Goal: Task Accomplishment & Management: Use online tool/utility

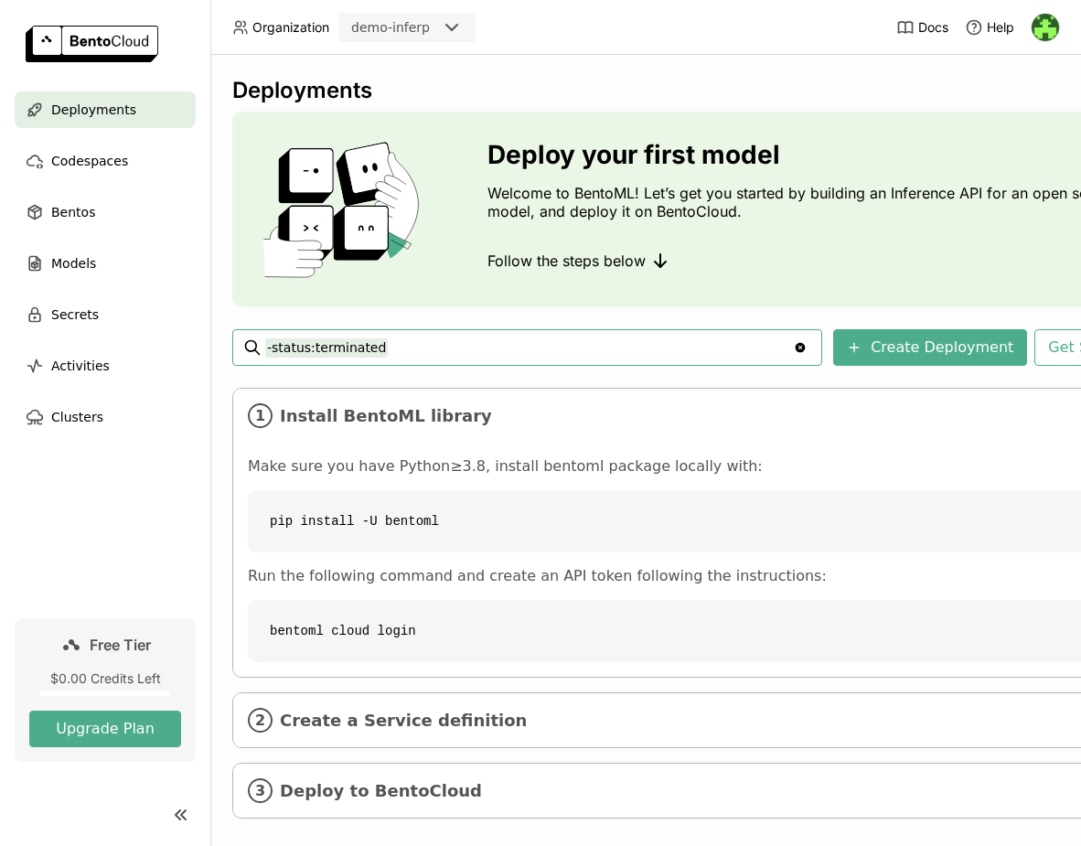
scroll to position [22, 0]
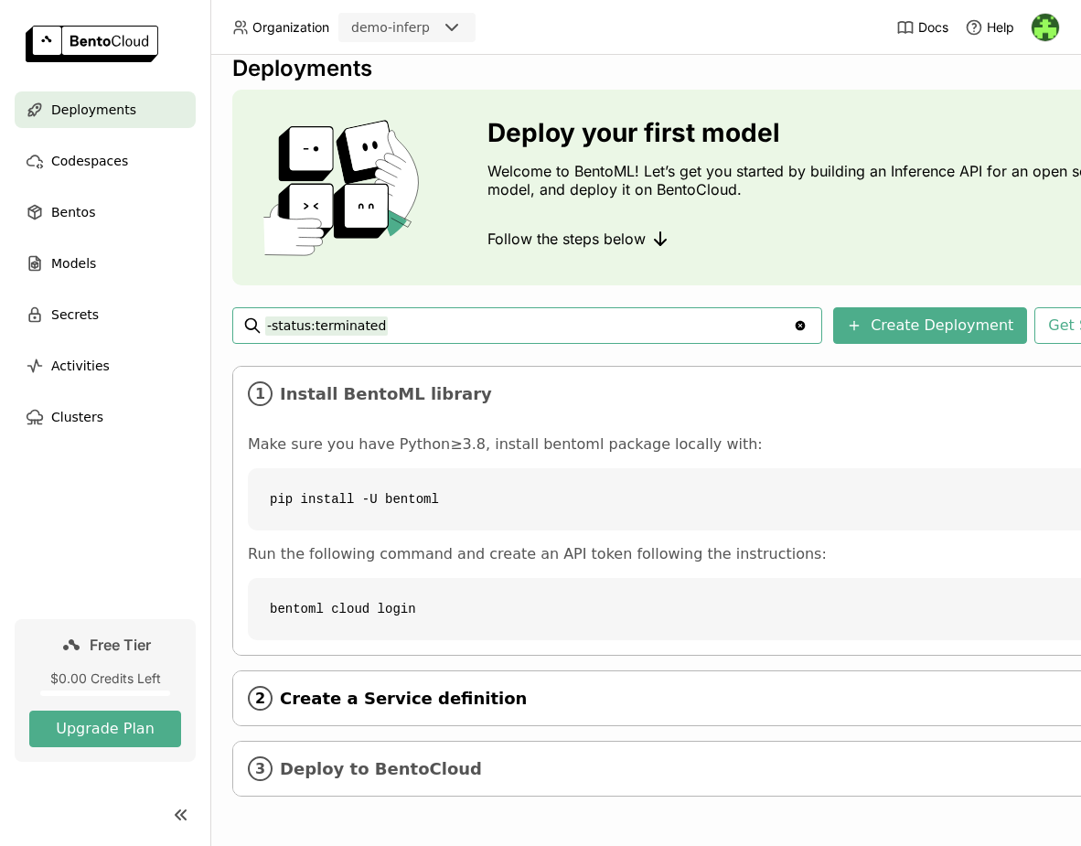
click at [377, 703] on span "Create a Service definition" at bounding box center [691, 699] width 822 height 20
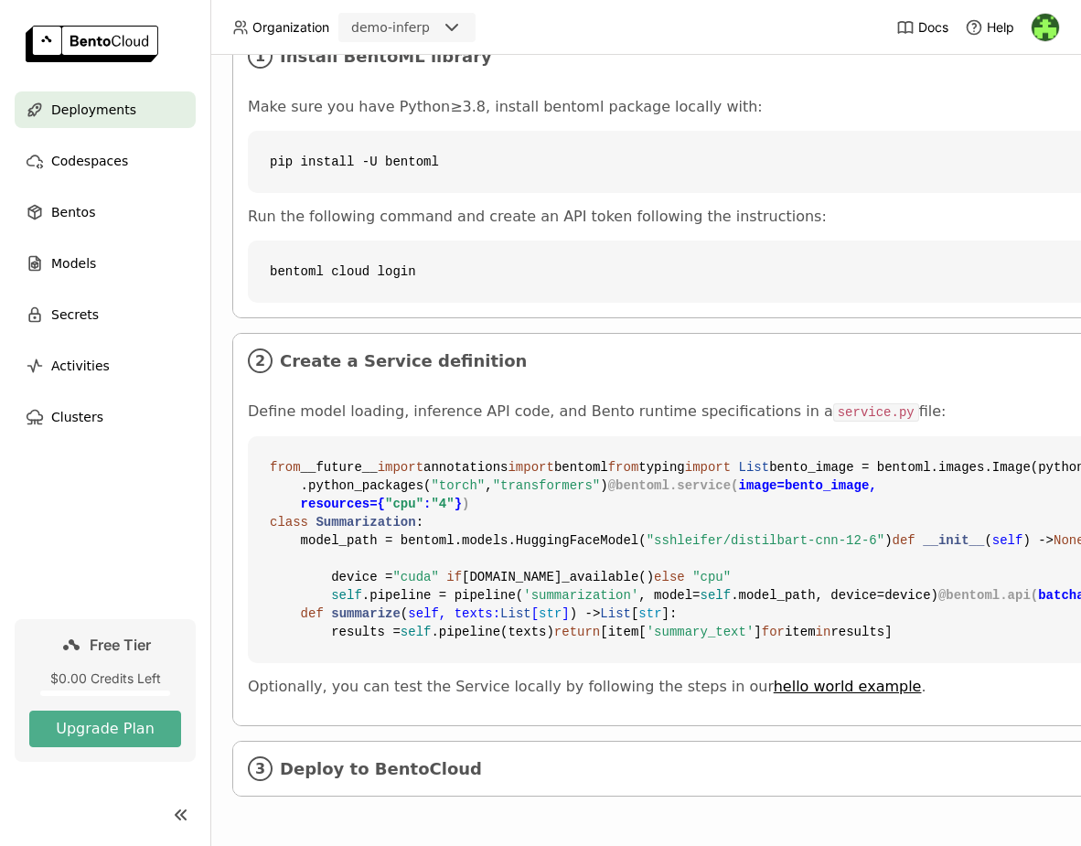
scroll to position [685, 0]
click at [394, 789] on div "3 Deploy to BentoCloud" at bounding box center [689, 769] width 913 height 54
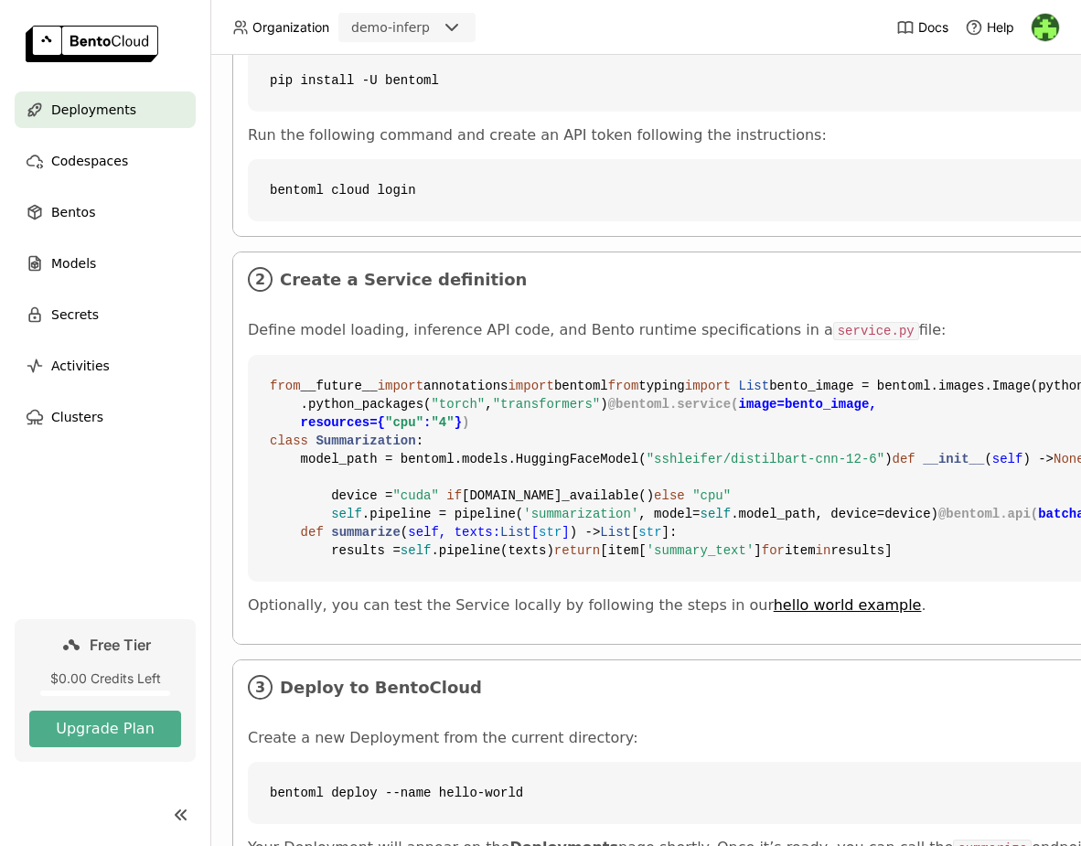
scroll to position [0, 0]
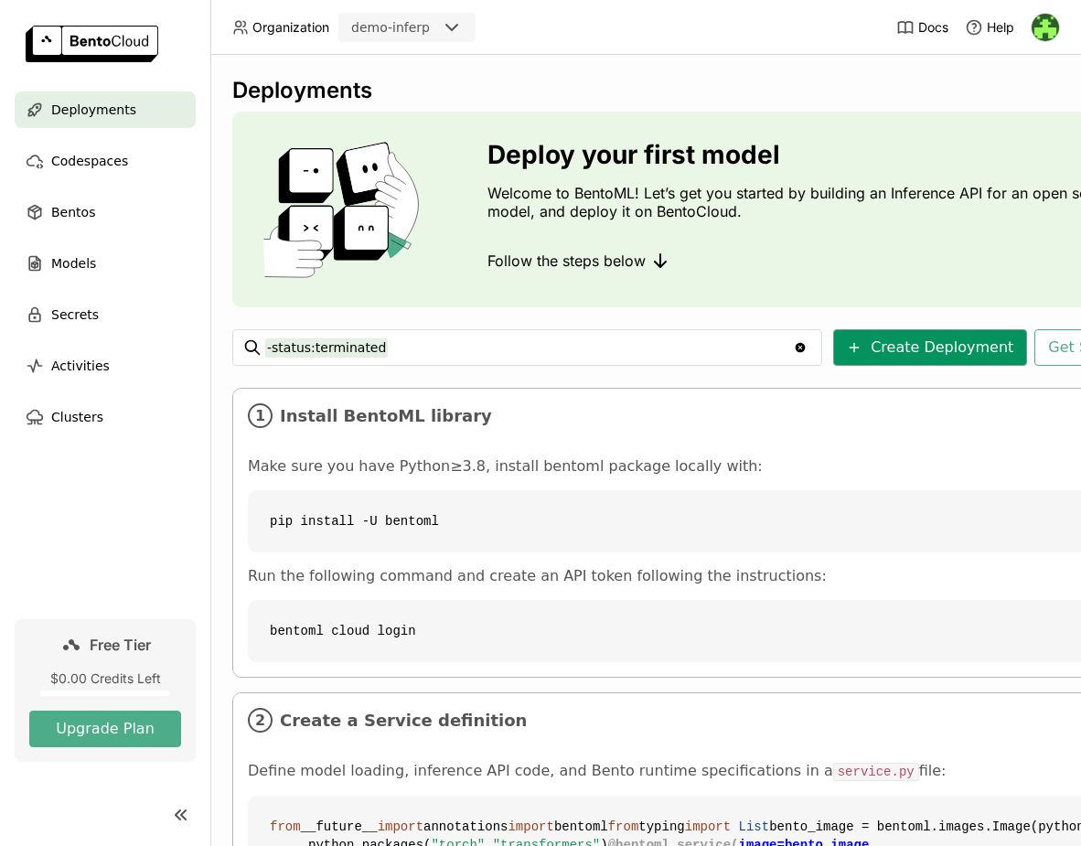
click at [937, 352] on button "Create Deployment" at bounding box center [930, 347] width 194 height 37
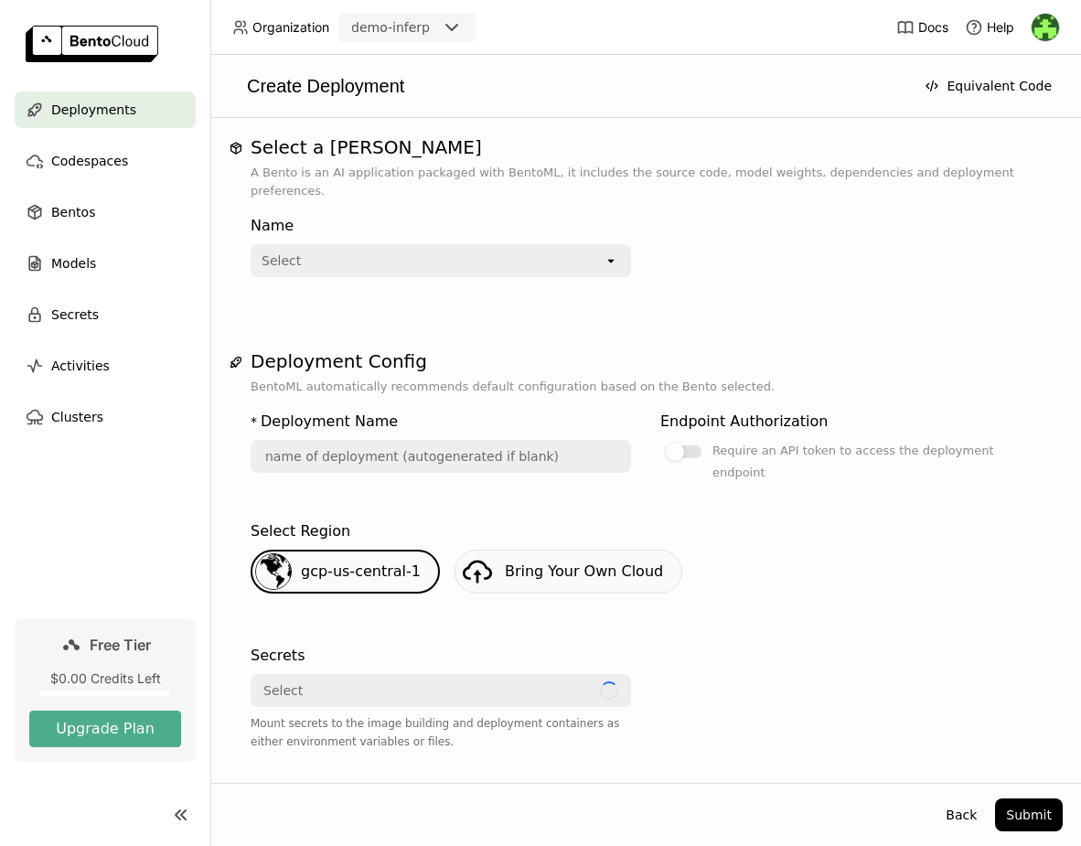
click at [483, 246] on div "Select" at bounding box center [428, 260] width 351 height 29
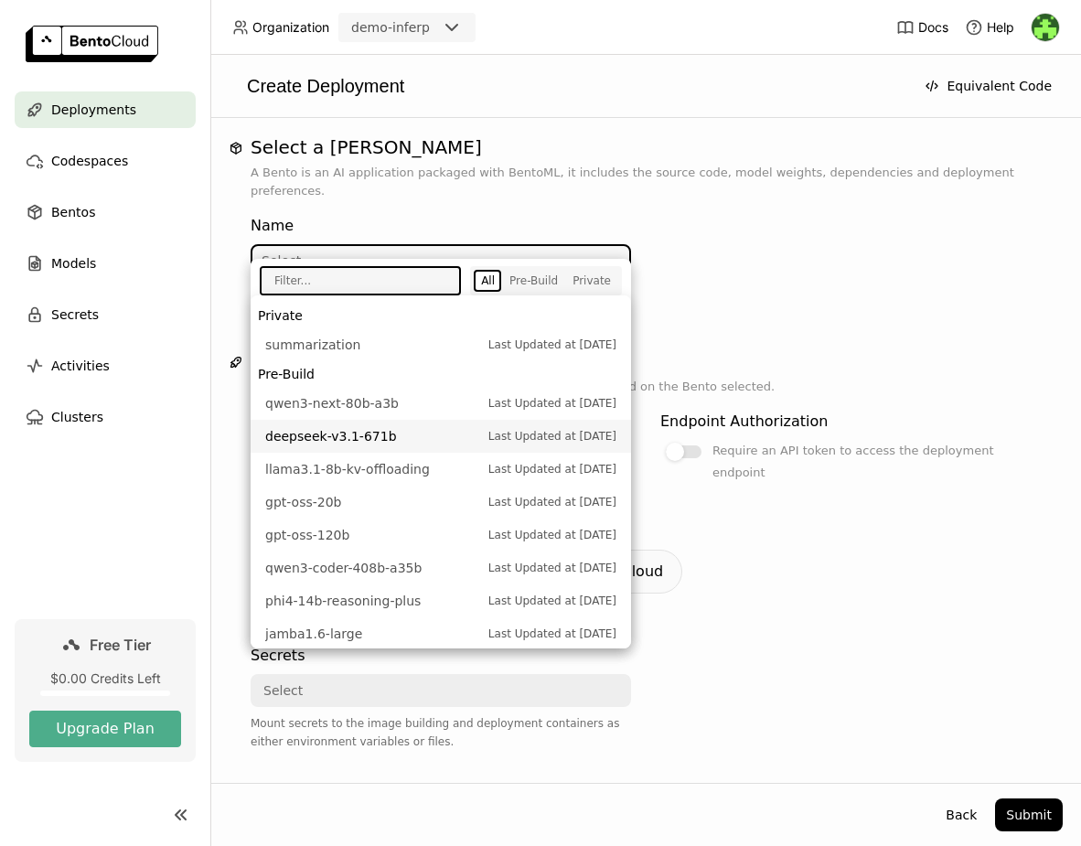
click at [403, 439] on span "deepseek-v3.1-671b" at bounding box center [372, 436] width 214 height 18
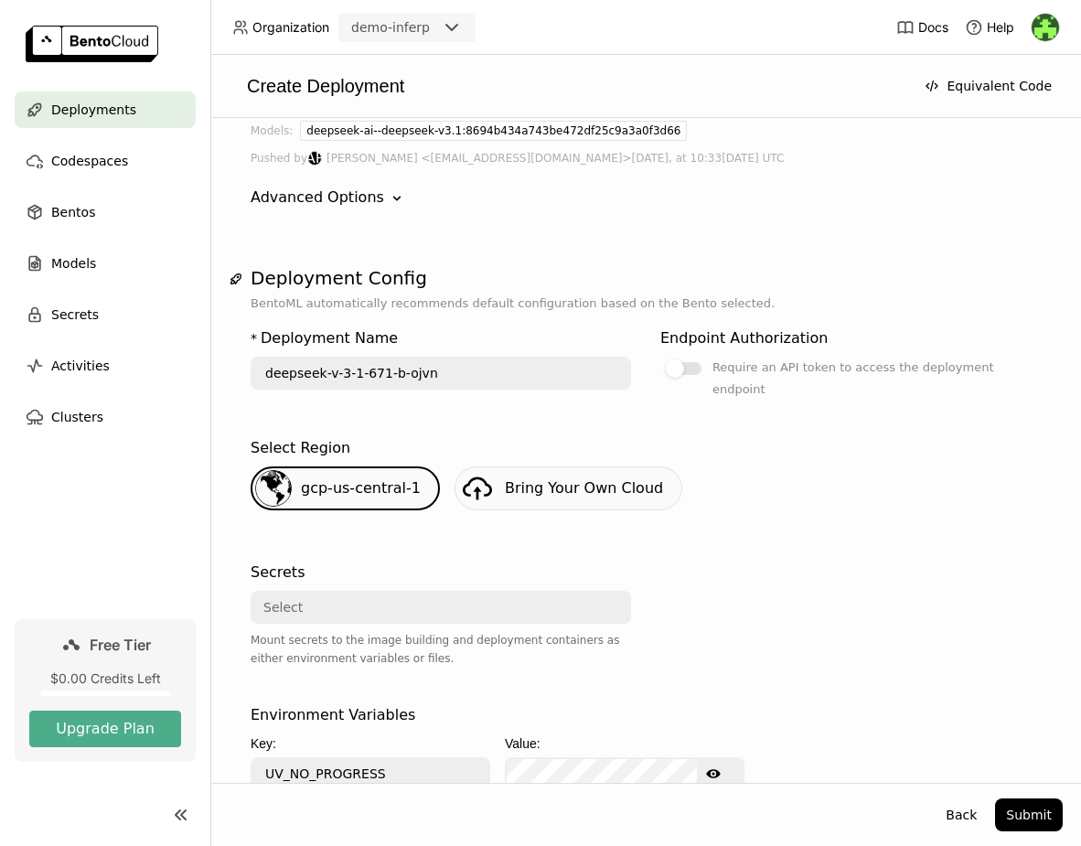
scroll to position [228, 0]
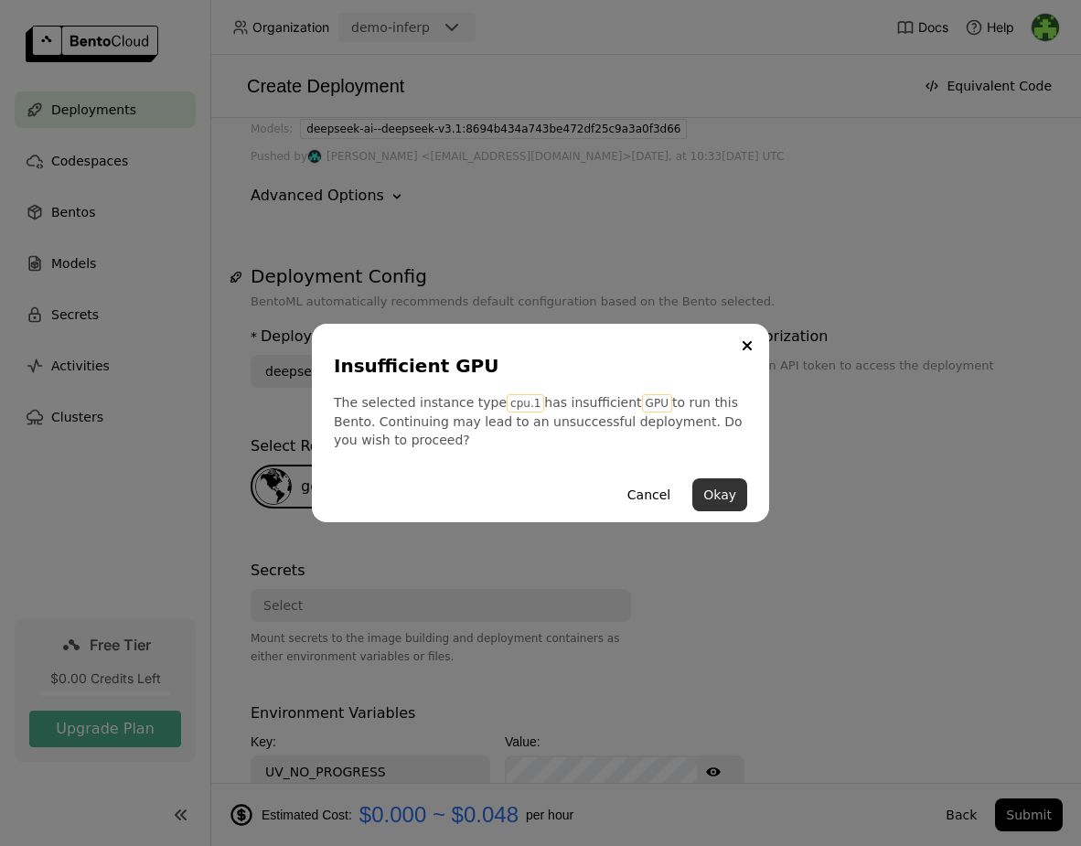
type input "deepseek-v-3-1-671-b-ixxn"
click at [739, 493] on button "Okay" at bounding box center [720, 494] width 55 height 33
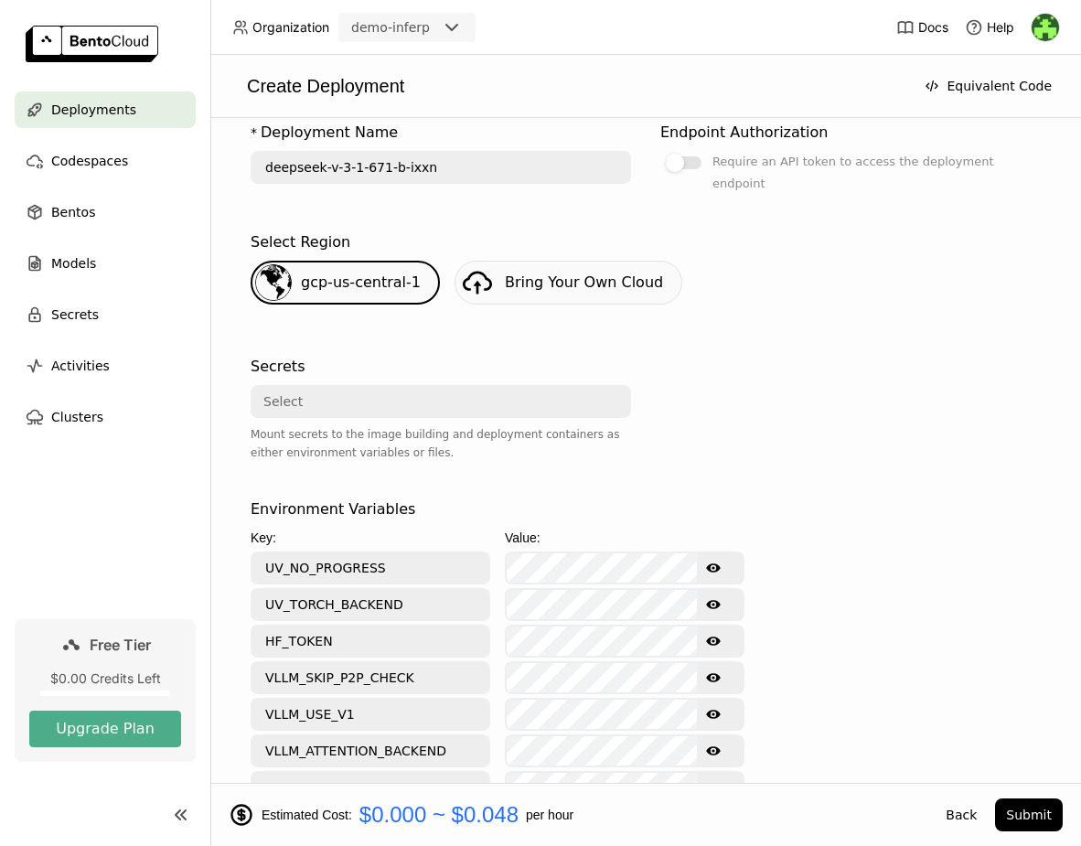
scroll to position [426, 0]
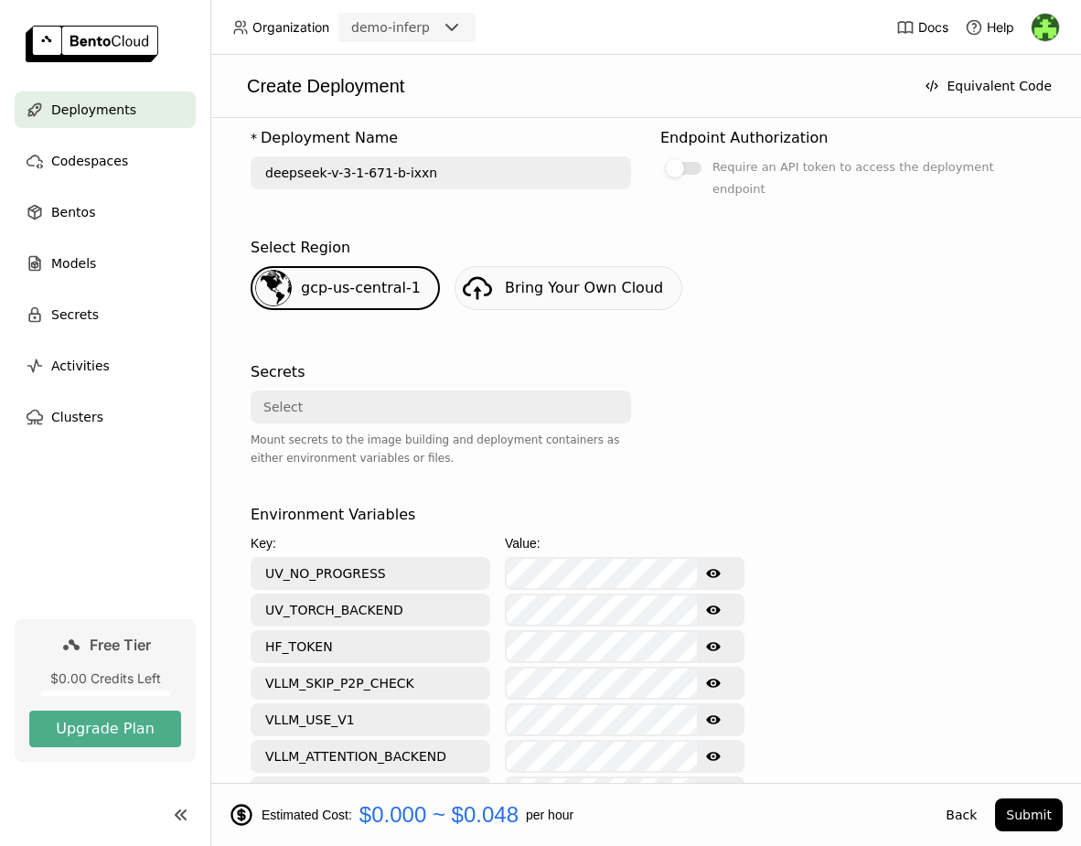
click at [346, 277] on div "gcp-us-central-1" at bounding box center [361, 288] width 120 height 22
click at [330, 392] on div "Select" at bounding box center [436, 406] width 366 height 29
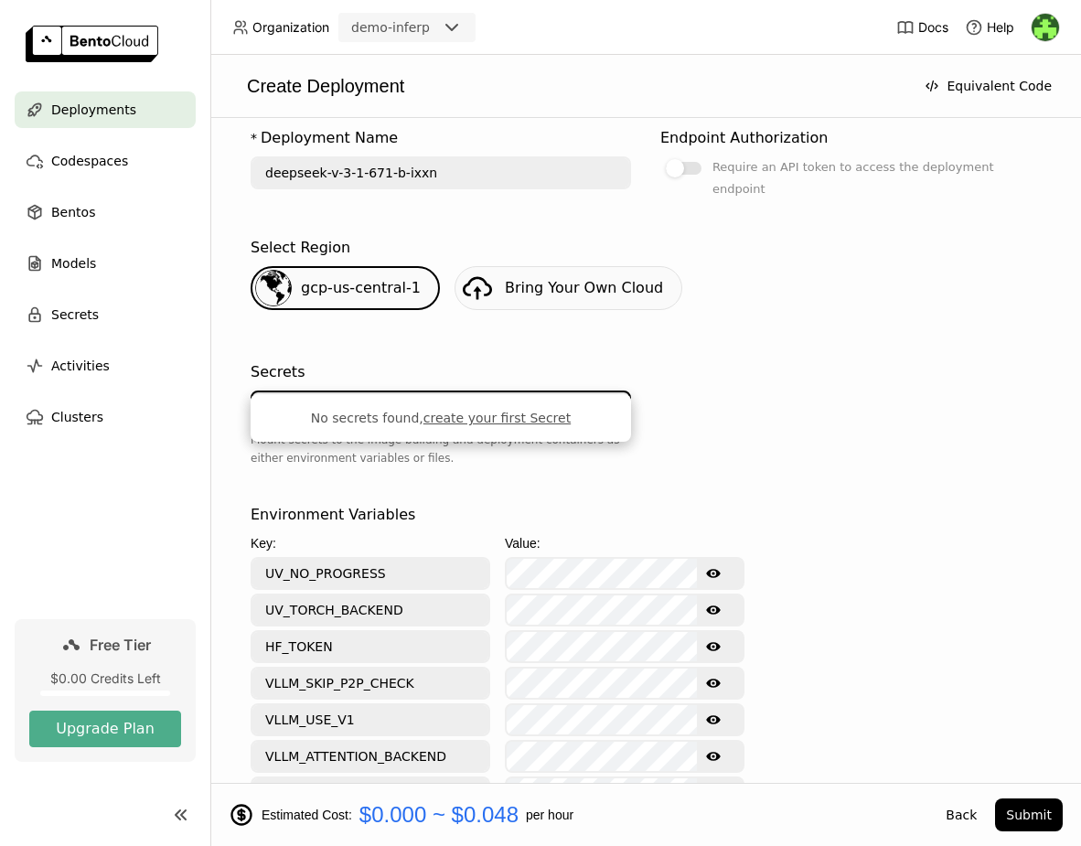
click at [520, 266] on link "Bring Your Own Cloud" at bounding box center [569, 288] width 228 height 44
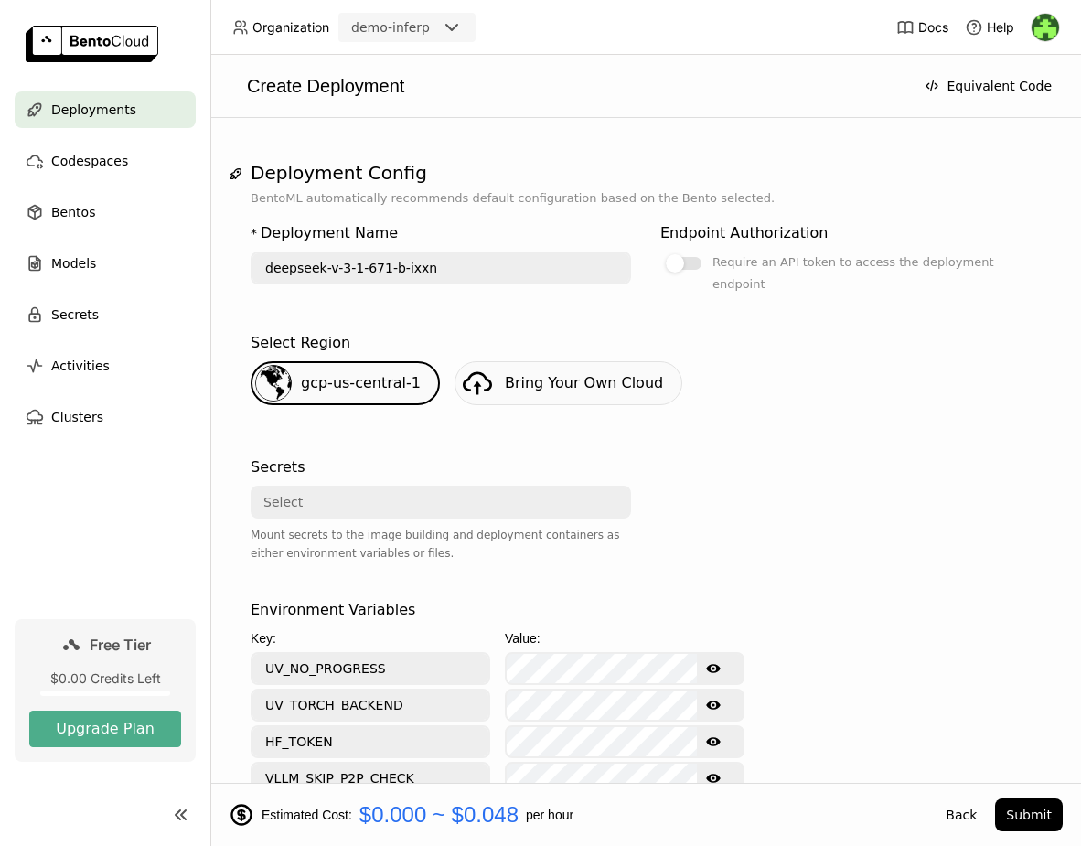
scroll to position [324, 0]
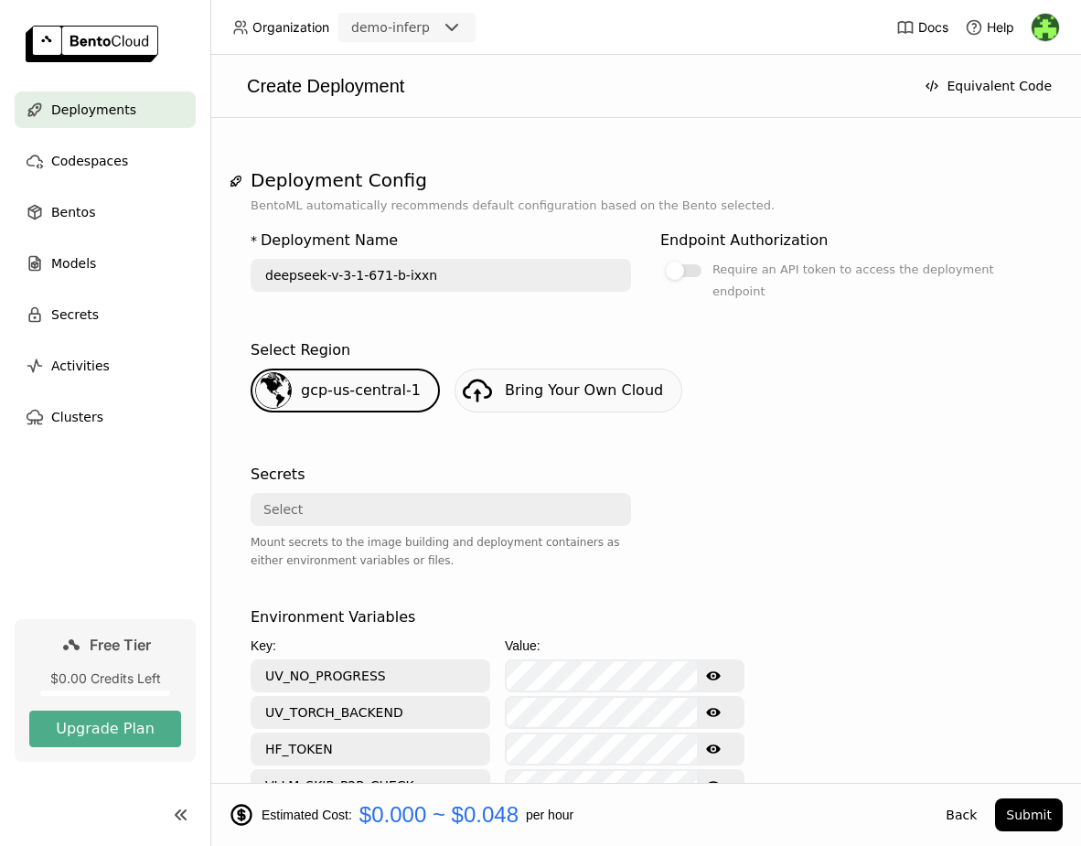
click at [441, 261] on input "deepseek-v-3-1-671-b-ixxn" at bounding box center [441, 275] width 377 height 29
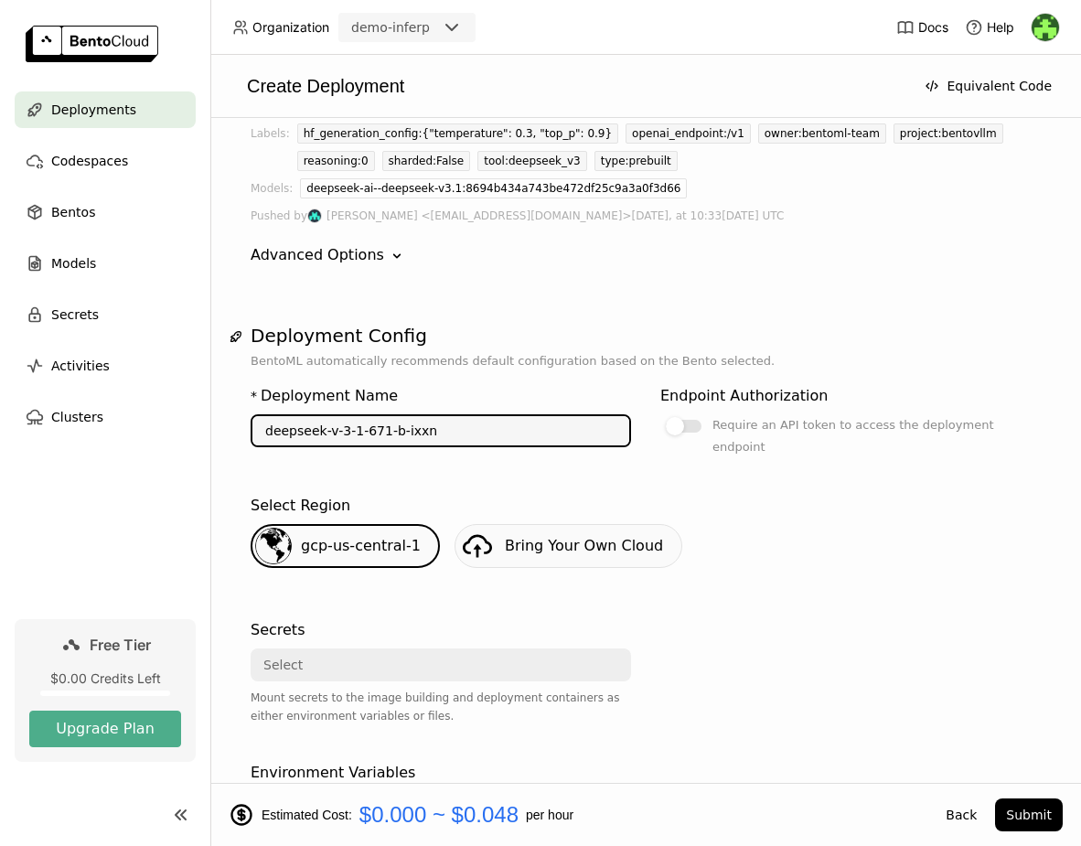
scroll to position [38, 0]
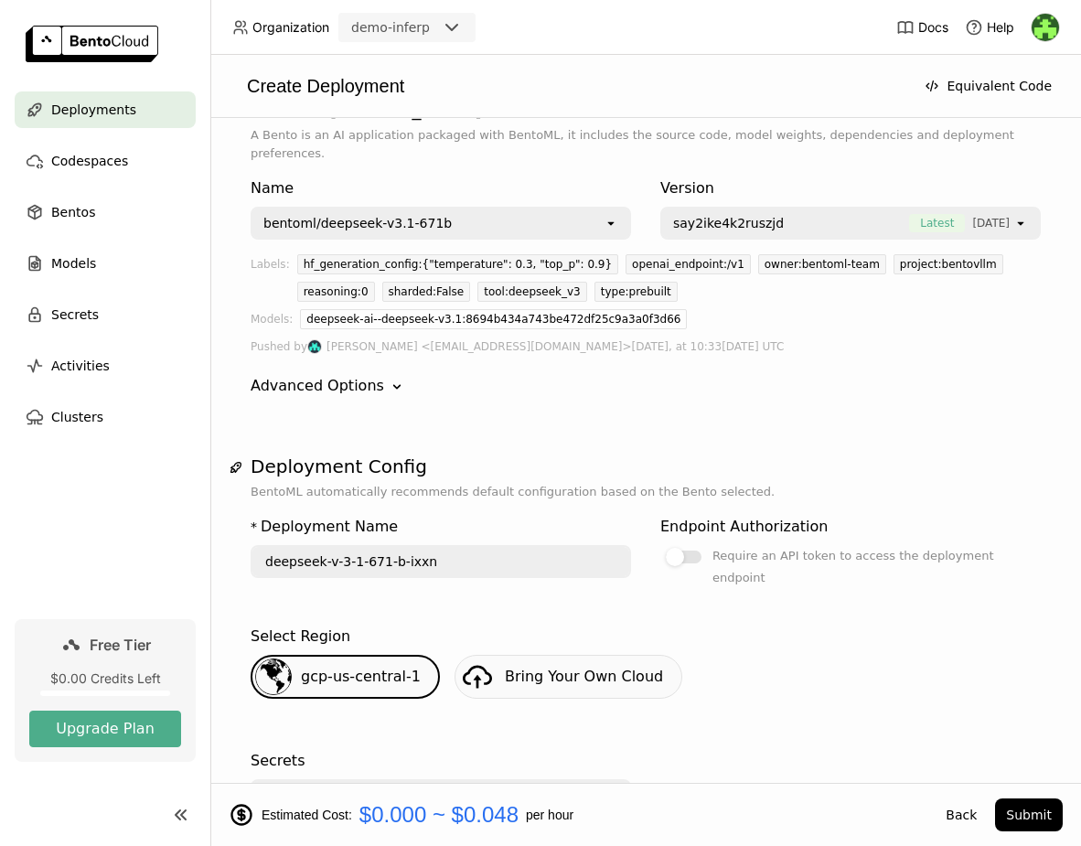
click at [344, 375] on div "Advanced Options" at bounding box center [318, 386] width 134 height 22
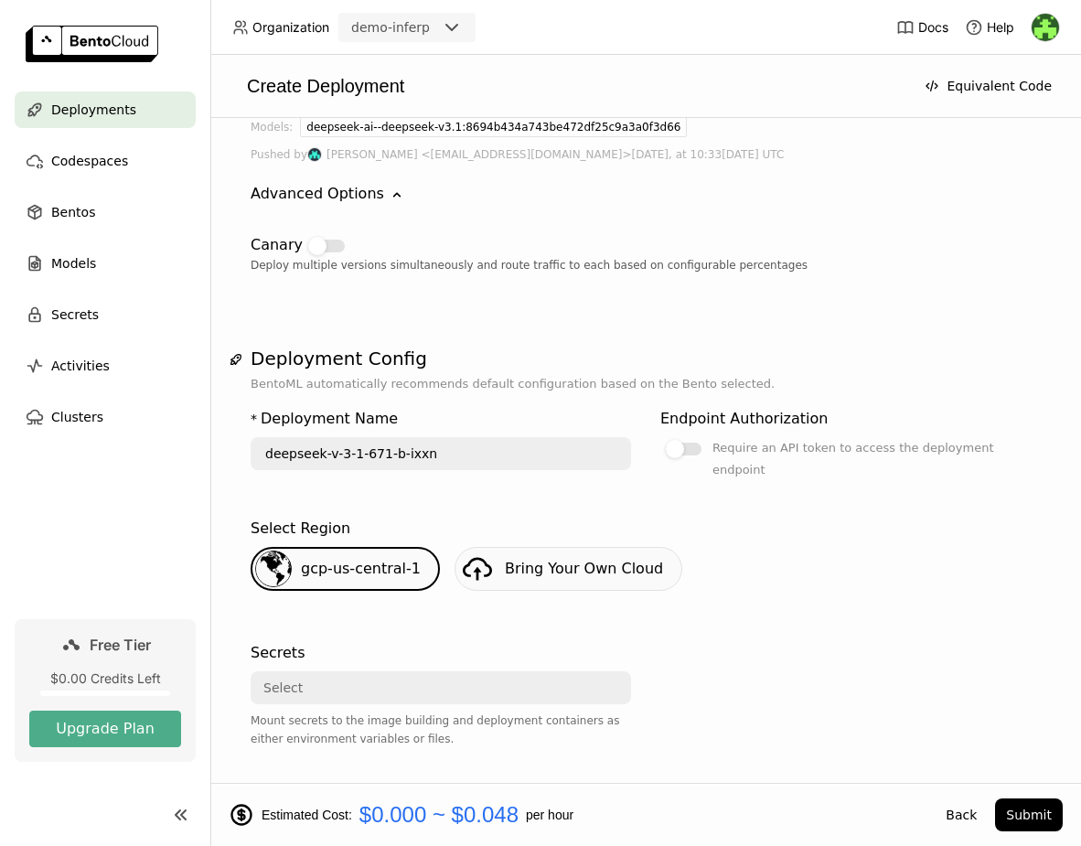
scroll to position [224, 0]
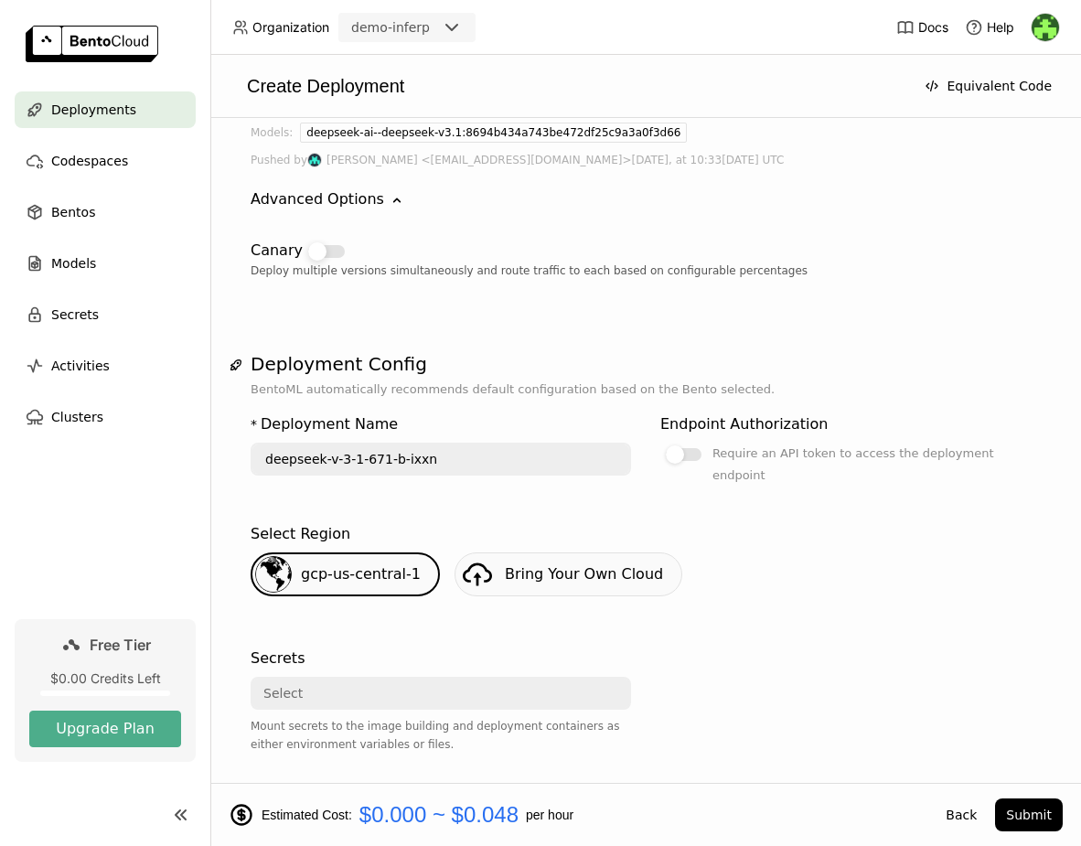
click at [329, 245] on div at bounding box center [326, 251] width 37 height 13
click at [303, 464] on input "checkbox" at bounding box center [303, 464] width 0 height 0
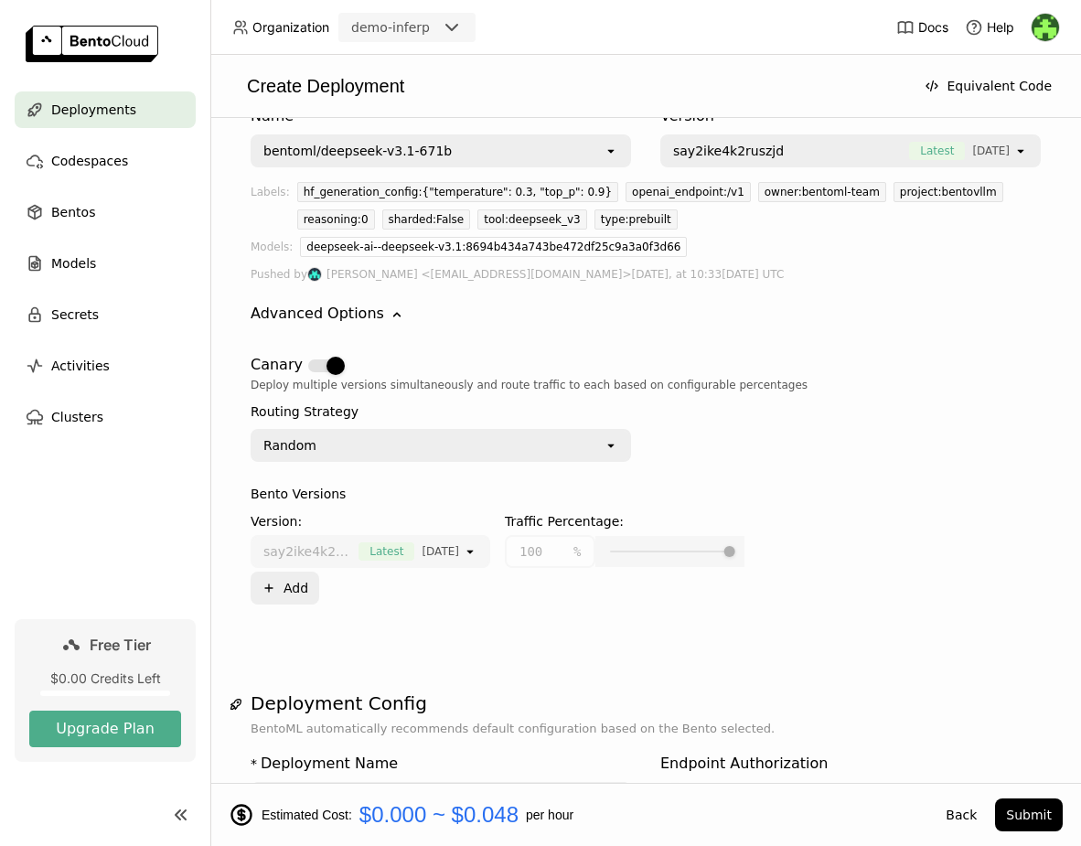
scroll to position [125, 0]
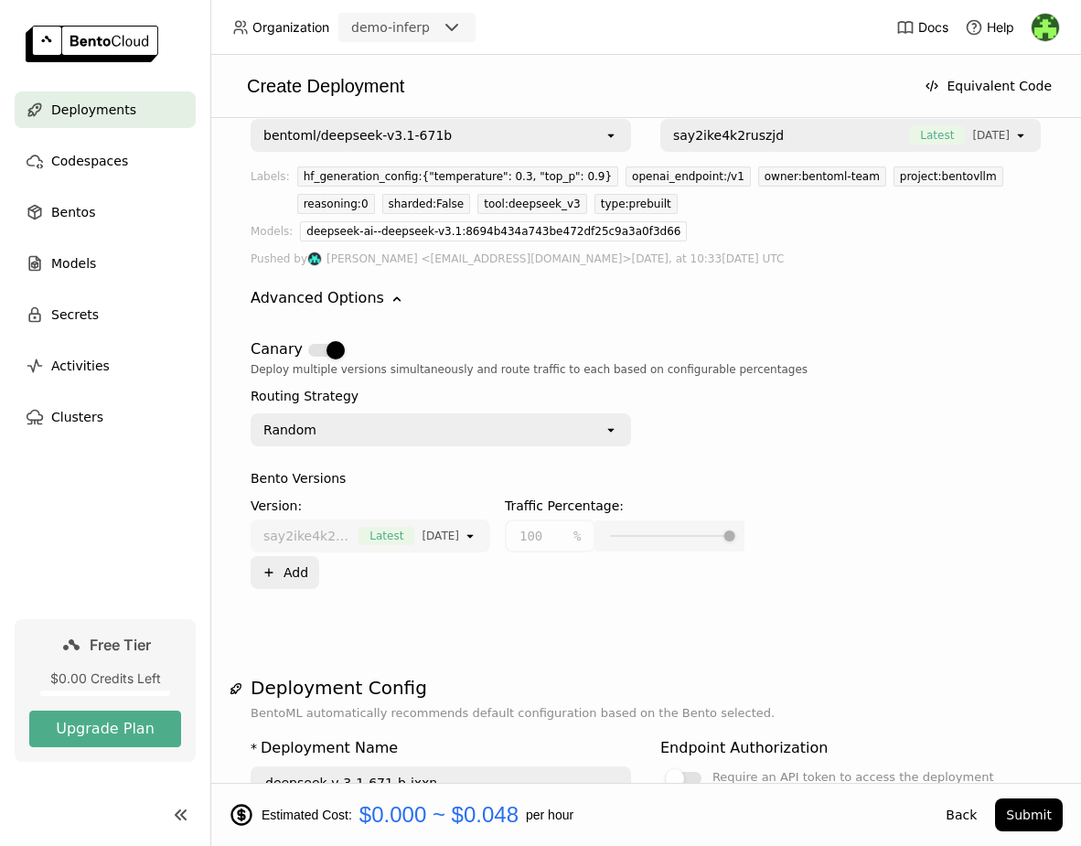
click at [426, 393] on div "Routing Strategy Random open" at bounding box center [441, 416] width 381 height 60
click at [426, 415] on div "Random" at bounding box center [428, 429] width 351 height 29
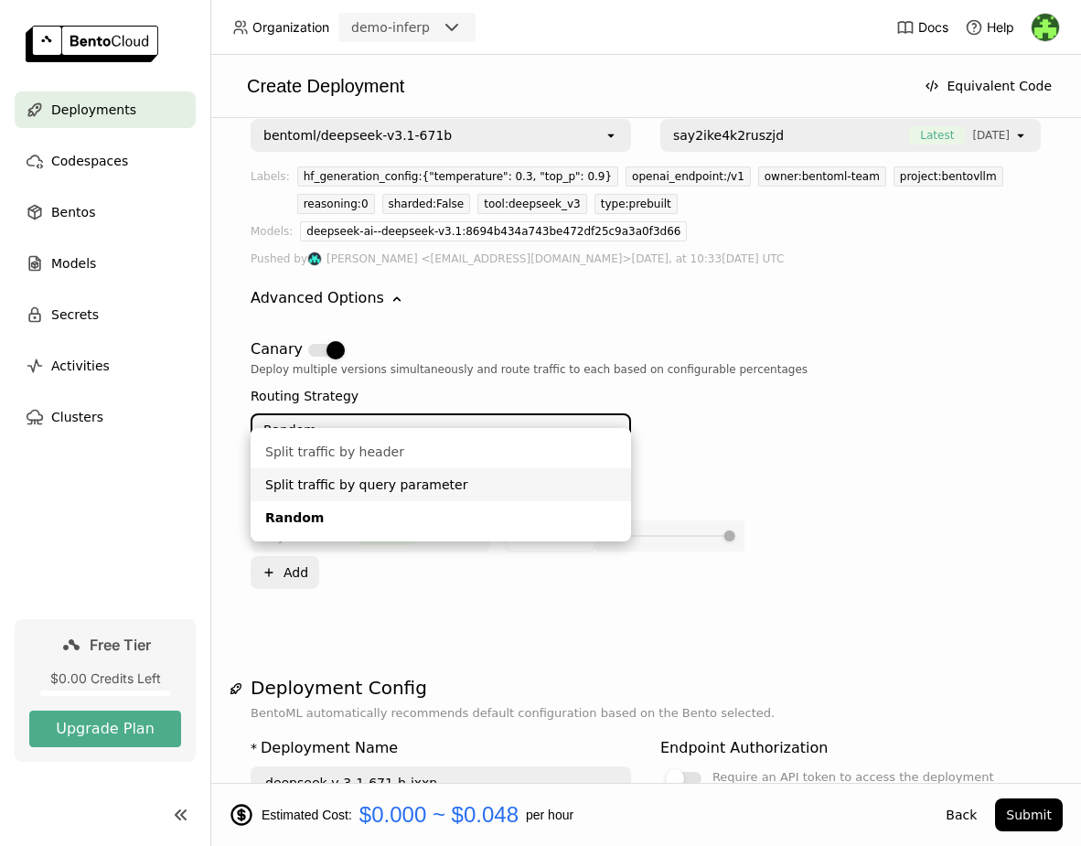
click at [403, 481] on div "Split traffic by query parameter" at bounding box center [440, 485] width 351 height 18
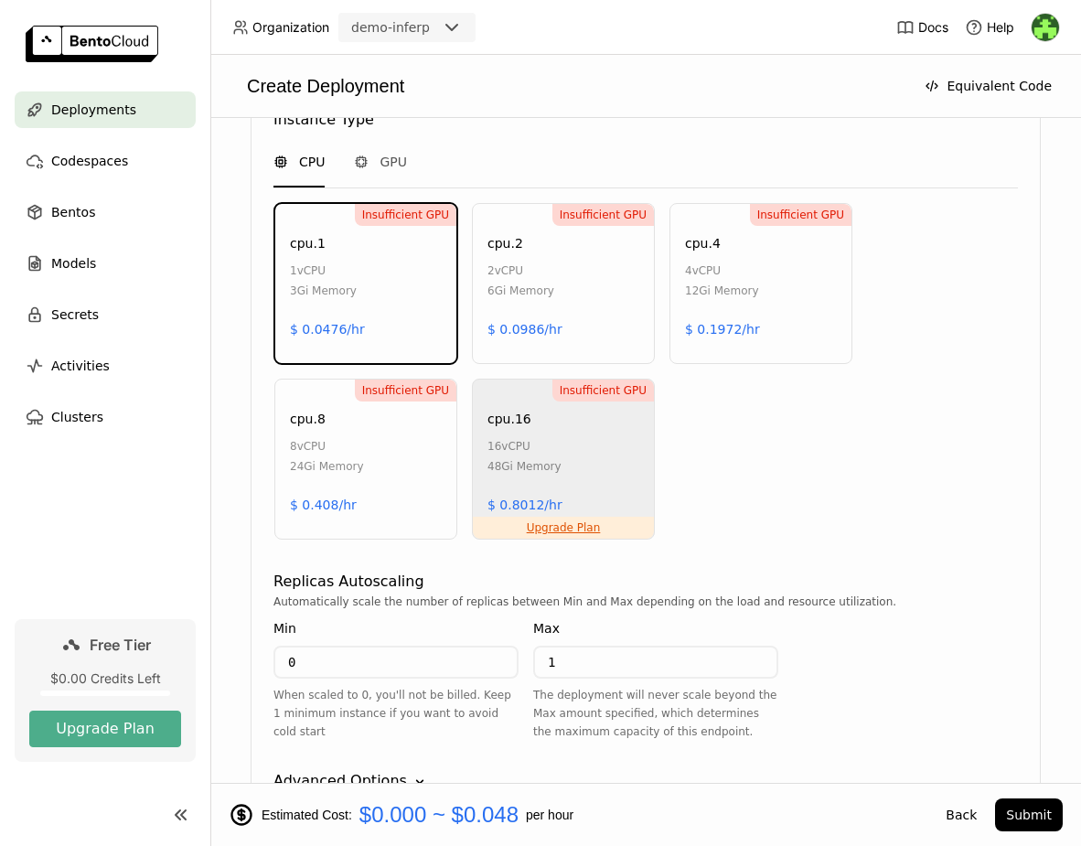
scroll to position [1510, 0]
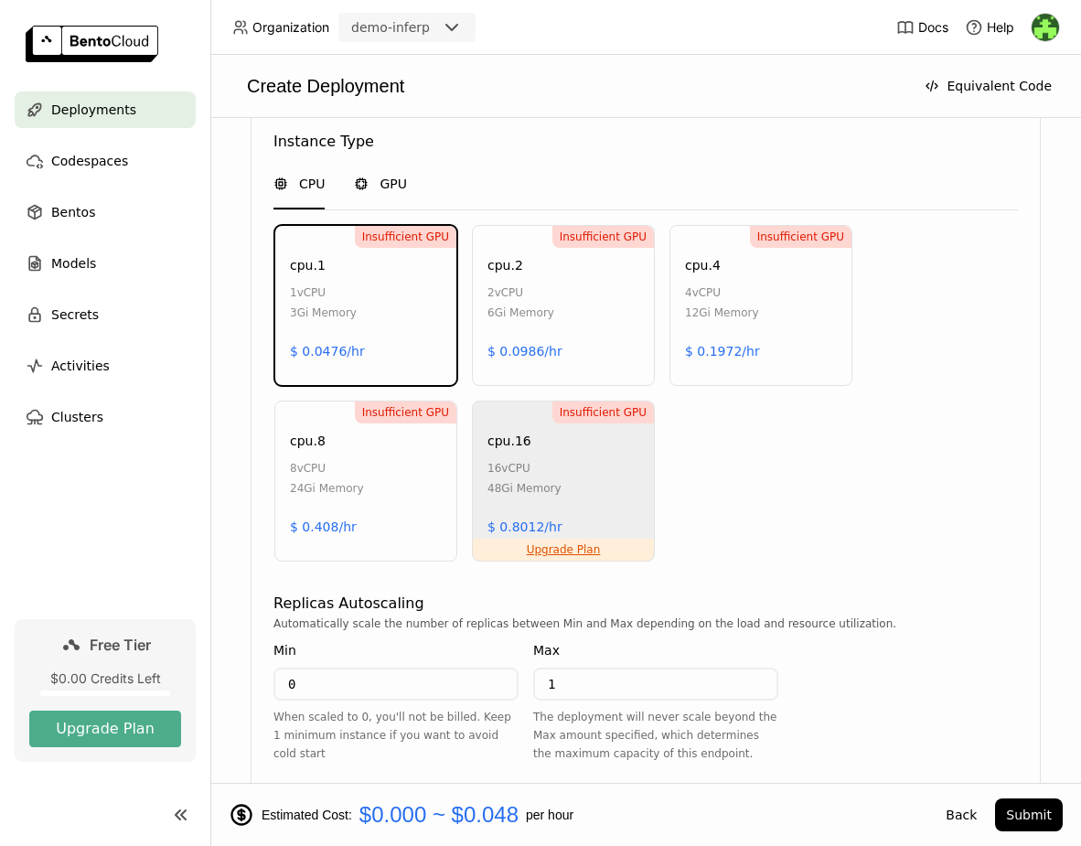
click at [397, 166] on div "GPU" at bounding box center [380, 184] width 53 height 49
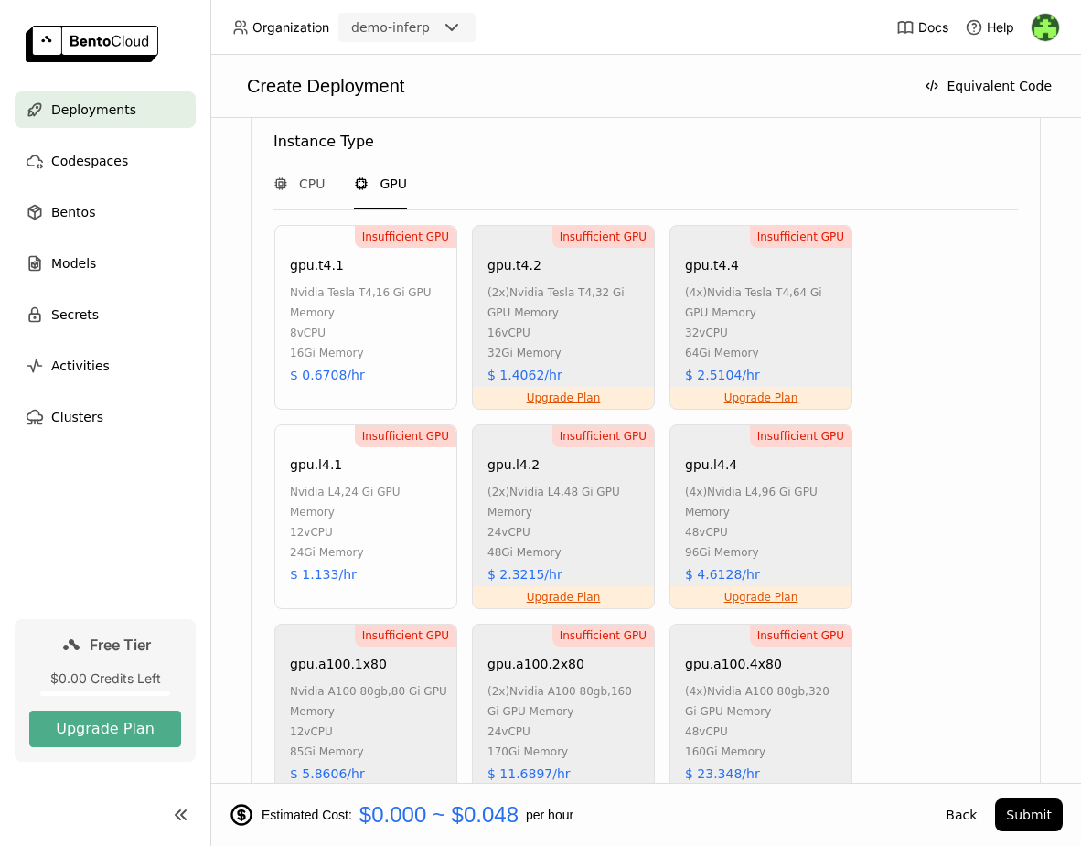
click at [397, 343] on div "16Gi Memory" at bounding box center [368, 353] width 157 height 20
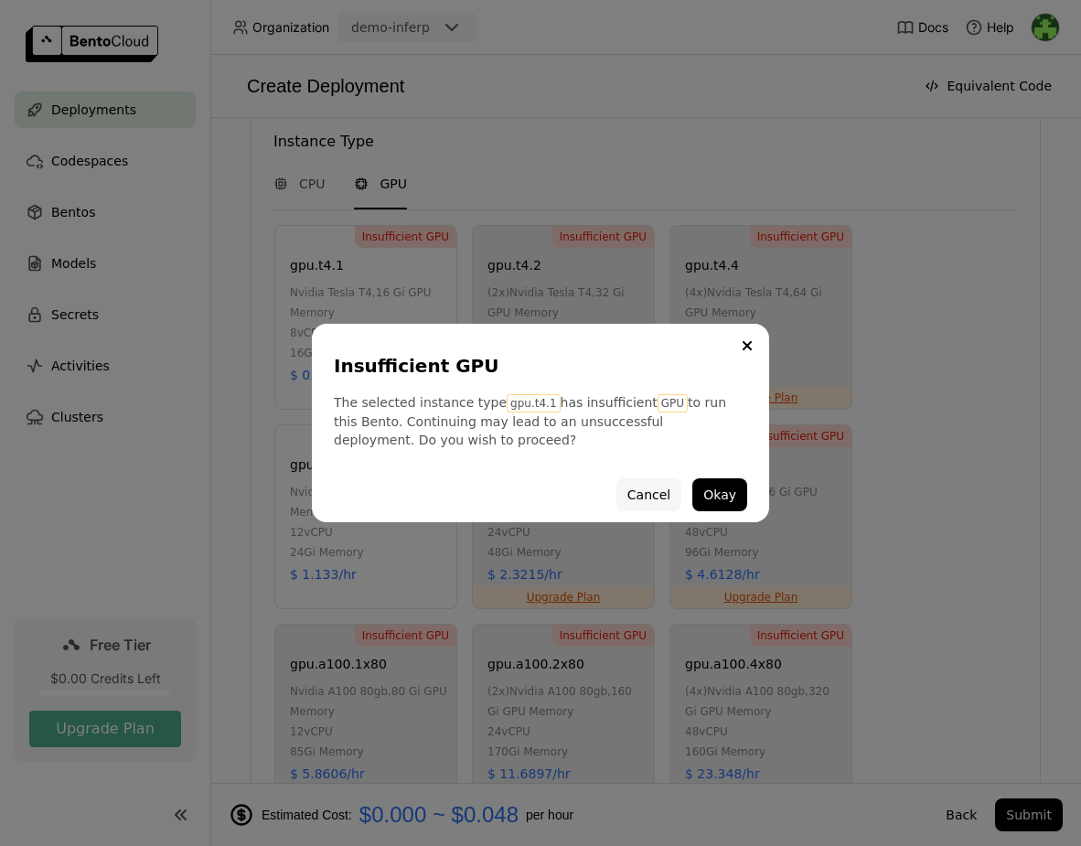
click at [639, 489] on button "Cancel" at bounding box center [649, 494] width 65 height 33
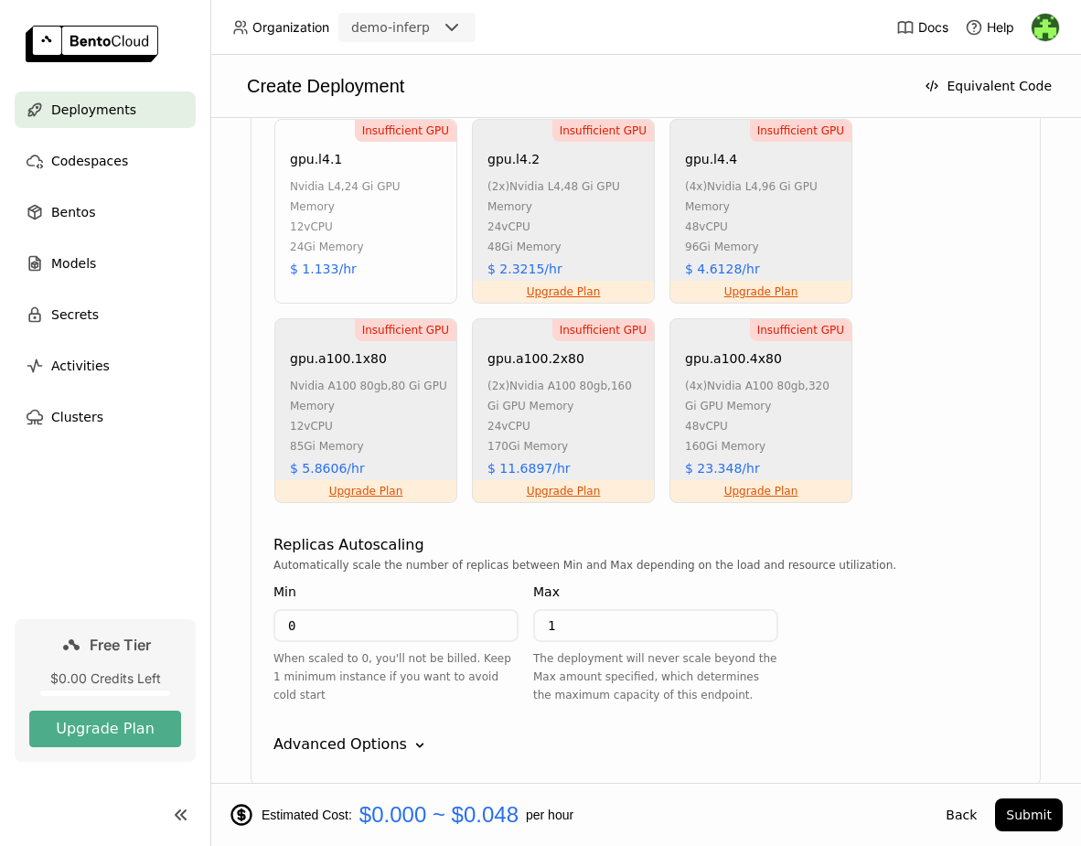
scroll to position [1880, 0]
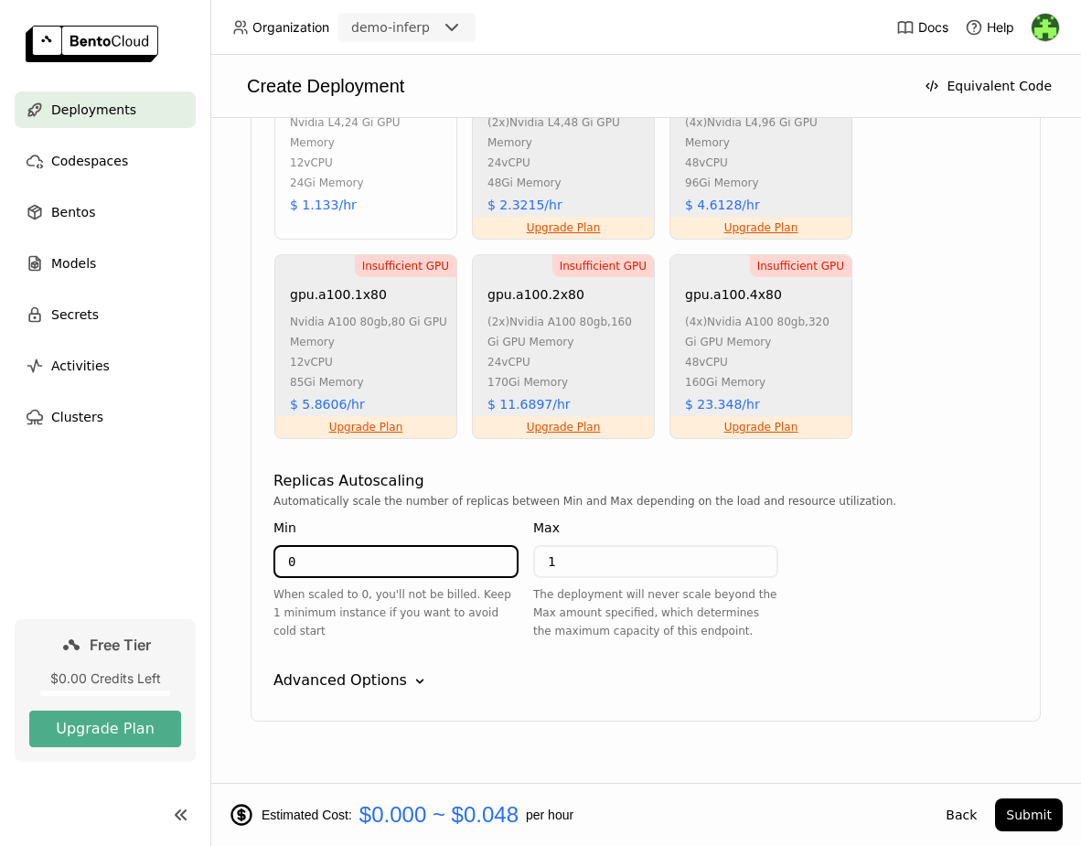
drag, startPoint x: 355, startPoint y: 538, endPoint x: 206, endPoint y: 538, distance: 149.1
click at [206, 538] on main "Deployments Codespaces Bentos Models Secrets Activities Clusters Free Tier $0.0…" at bounding box center [540, 423] width 1081 height 846
drag, startPoint x: 650, startPoint y: 533, endPoint x: 449, endPoint y: 533, distance: 201.3
click at [449, 533] on div "Min 0 When scaled to 0, you'll not be billed. Keep 1 minimum instance if you wa…" at bounding box center [526, 582] width 505 height 145
type input "10"
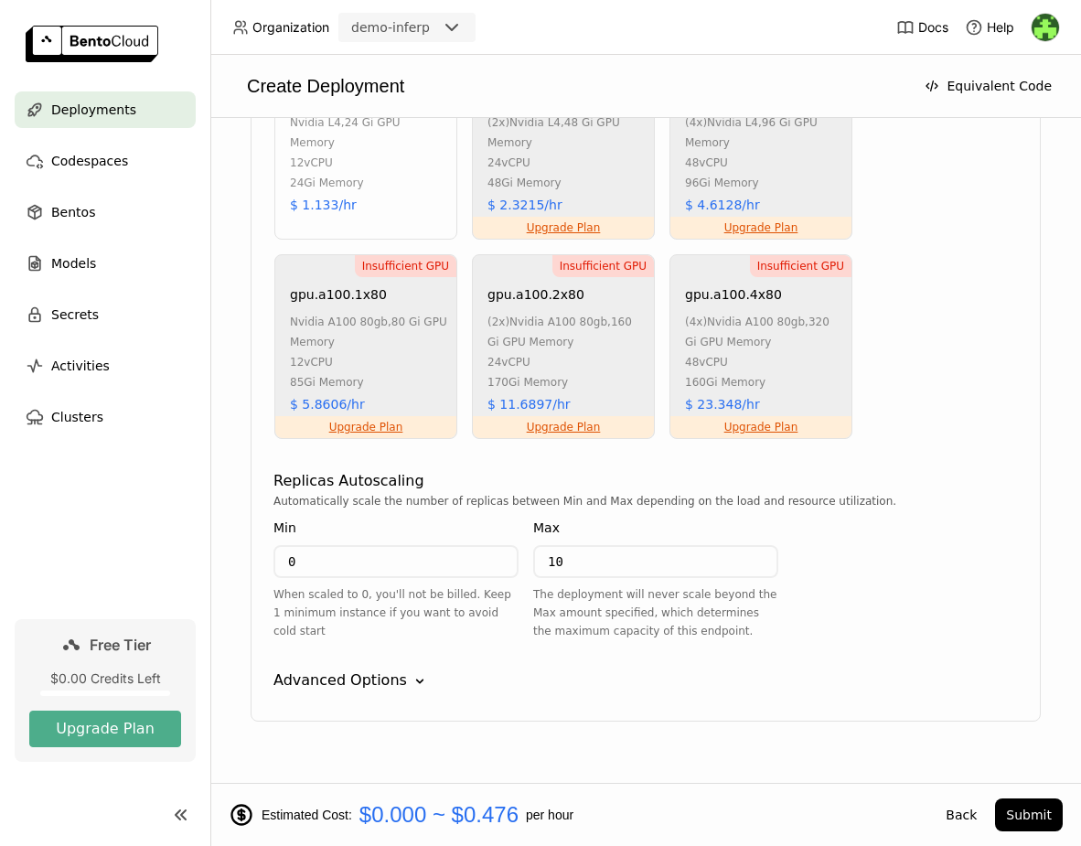
click at [414, 672] on icon "Down" at bounding box center [420, 681] width 18 height 18
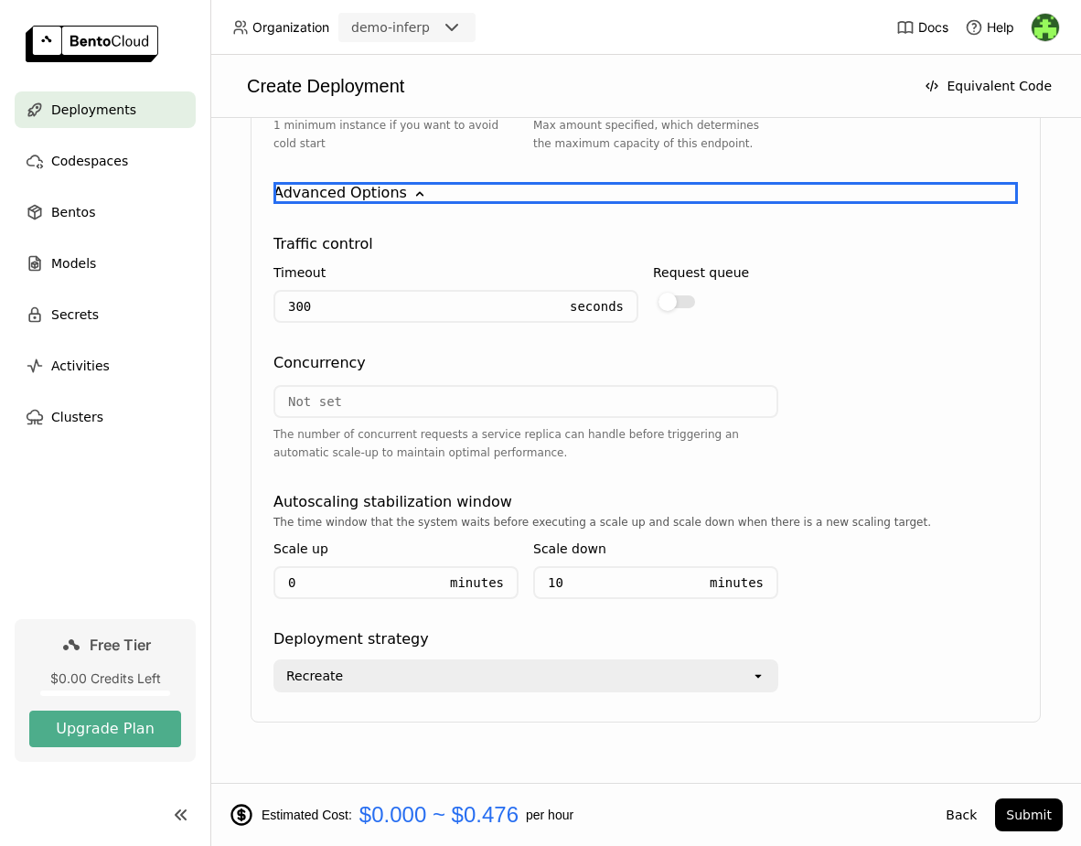
scroll to position [2369, 0]
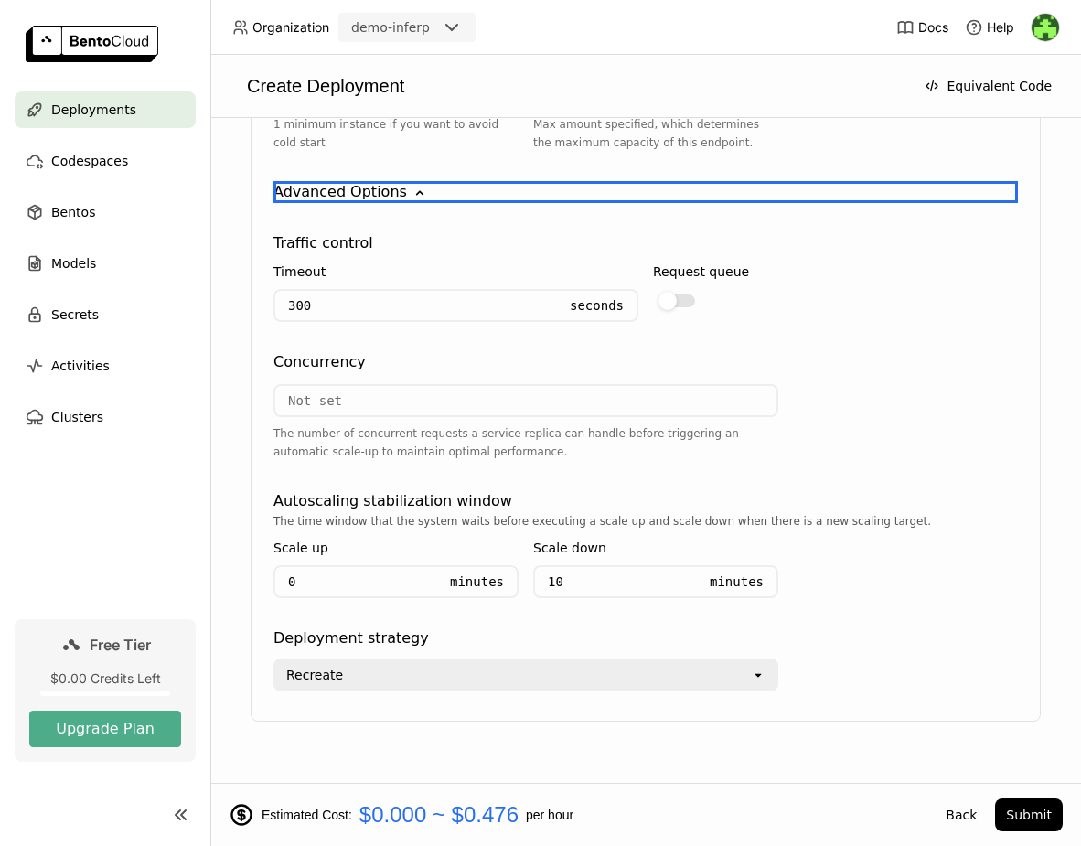
click at [433, 661] on div "Recreate" at bounding box center [513, 675] width 476 height 29
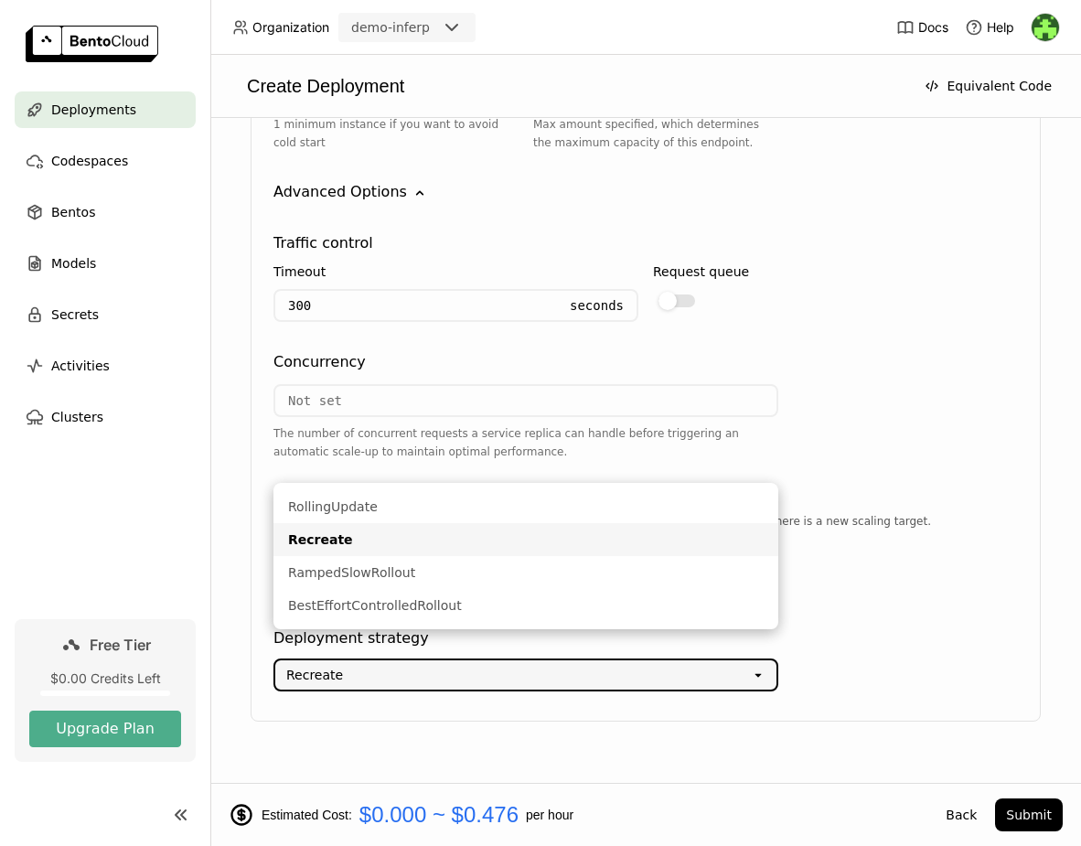
click at [431, 661] on div "Recreate" at bounding box center [513, 675] width 476 height 29
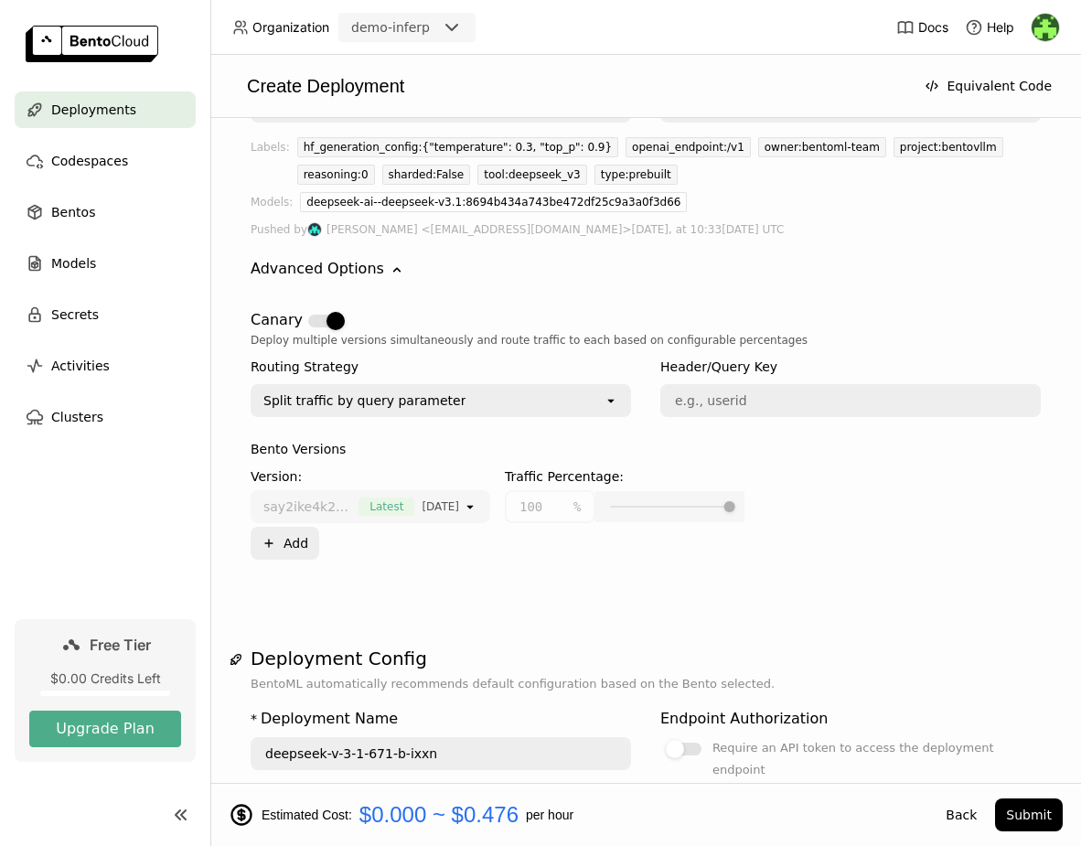
scroll to position [0, 0]
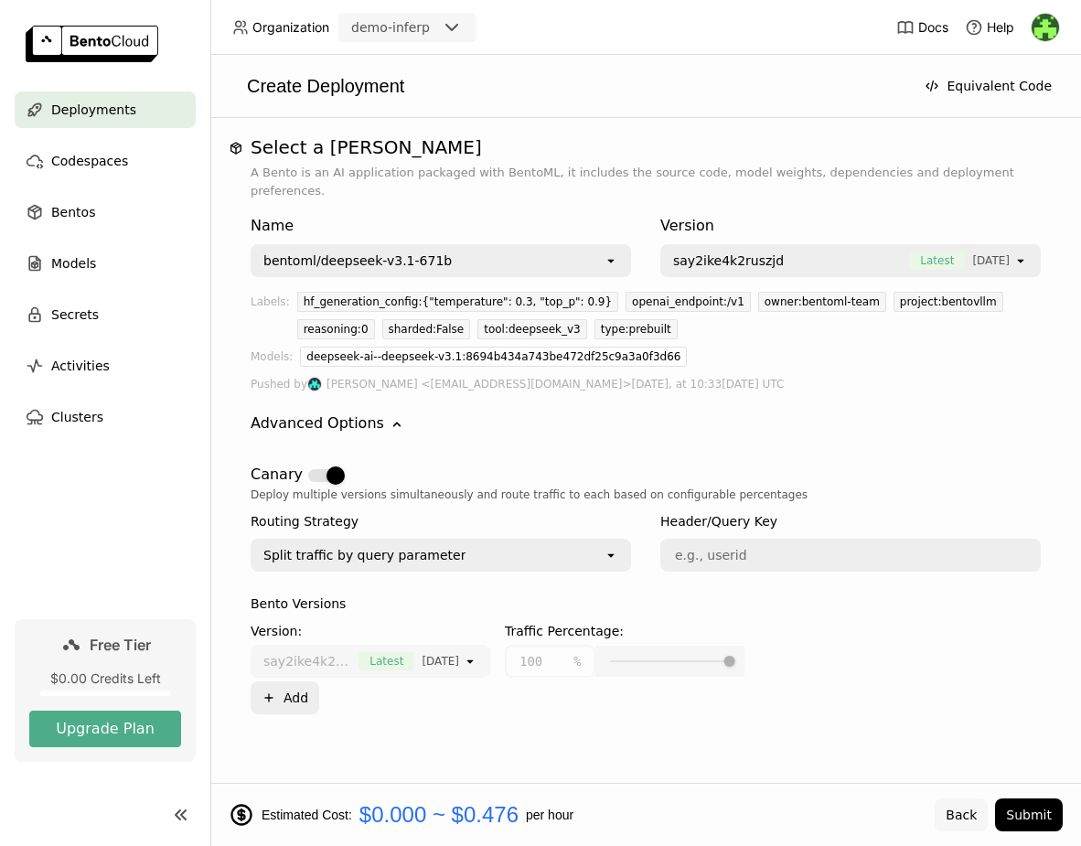
click at [976, 808] on button "Back" at bounding box center [961, 815] width 53 height 33
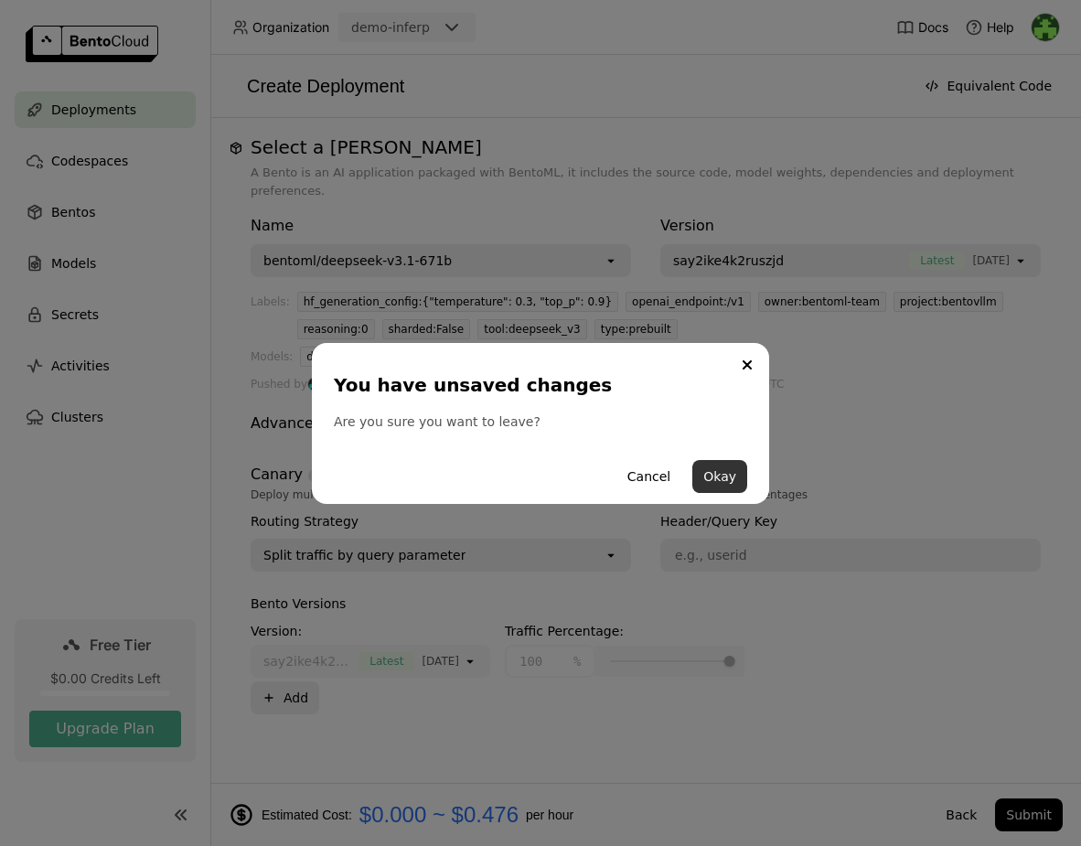
click at [725, 470] on button "Okay" at bounding box center [720, 476] width 55 height 33
